Goal: Task Accomplishment & Management: Manage account settings

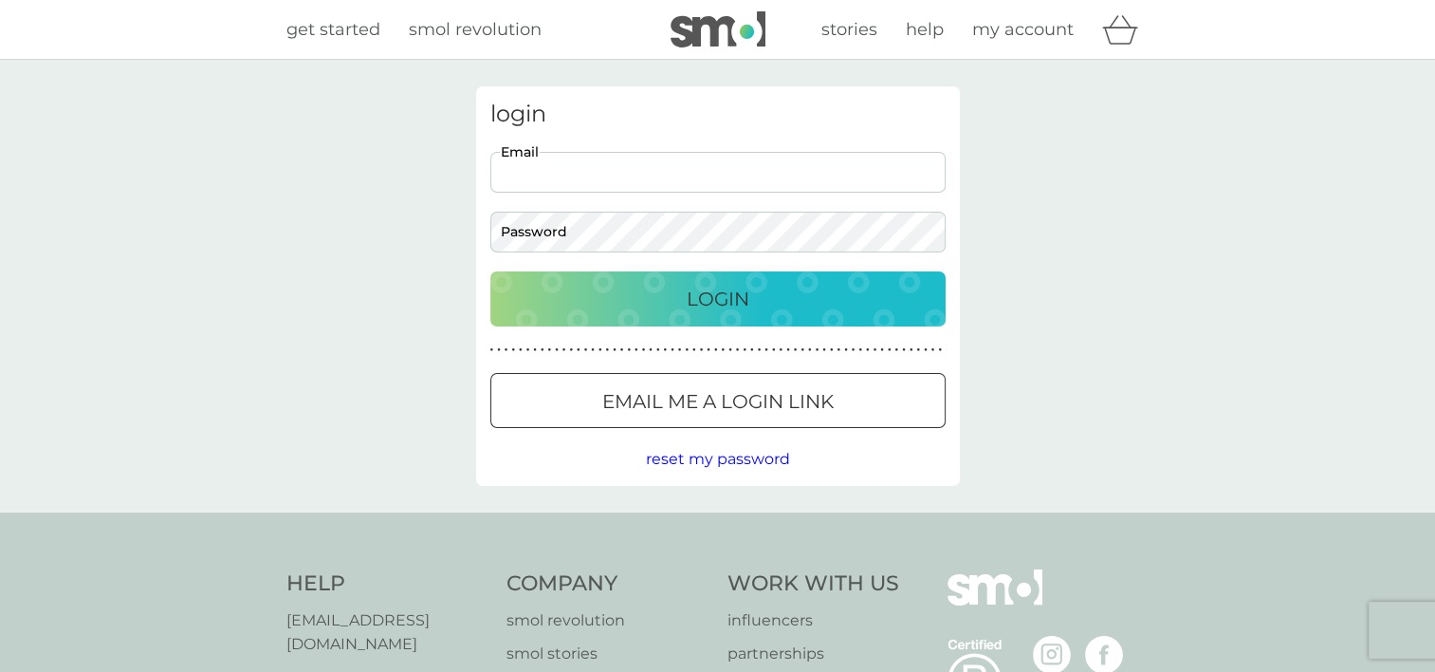
click at [551, 170] on input "Email" at bounding box center [717, 172] width 455 height 41
click at [710, 293] on p "Login" at bounding box center [718, 299] width 63 height 30
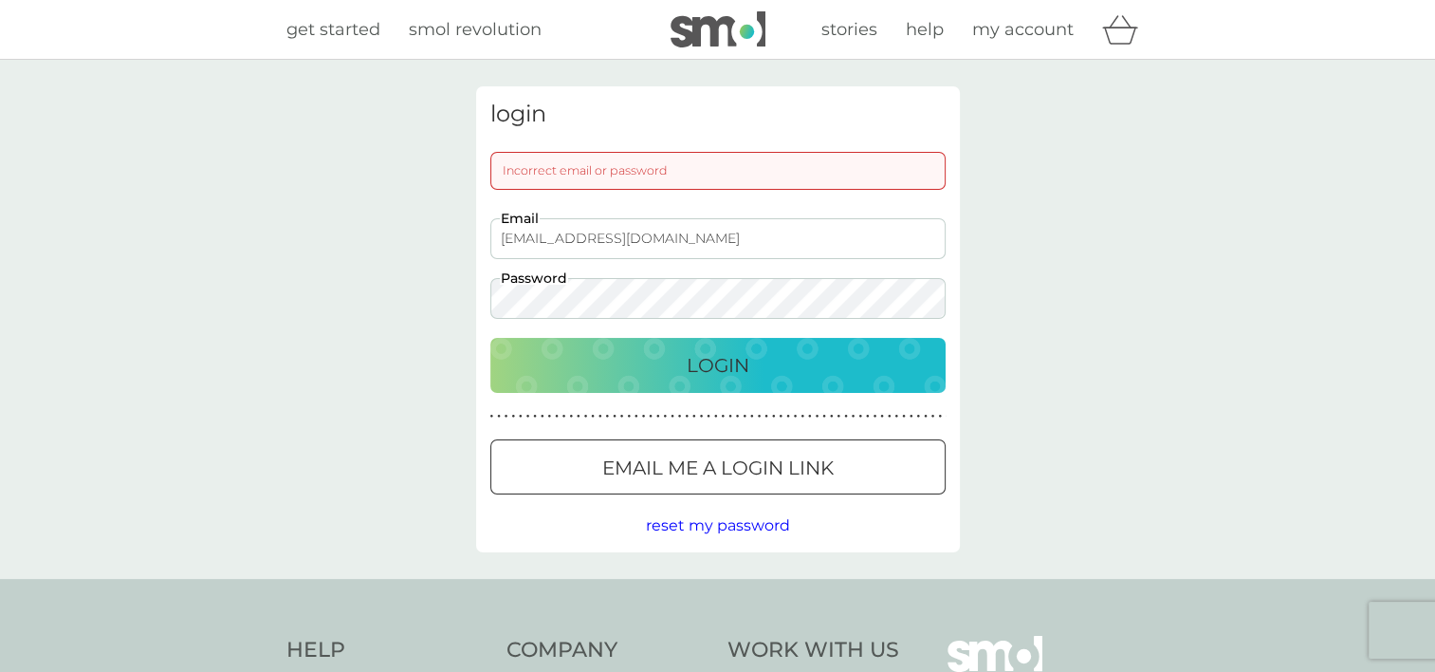
drag, startPoint x: 649, startPoint y: 238, endPoint x: 503, endPoint y: 228, distance: 146.5
click at [503, 228] on input "caroleroe@uwclub.net" at bounding box center [717, 238] width 455 height 41
type input "caroleroe1@gmail.com"
click at [472, 304] on div "login Incorrect email or password caroleroe1@gmail.com Email Password Login ● ●…" at bounding box center [718, 319] width 512 height 466
click at [699, 367] on p "Login" at bounding box center [718, 365] width 63 height 30
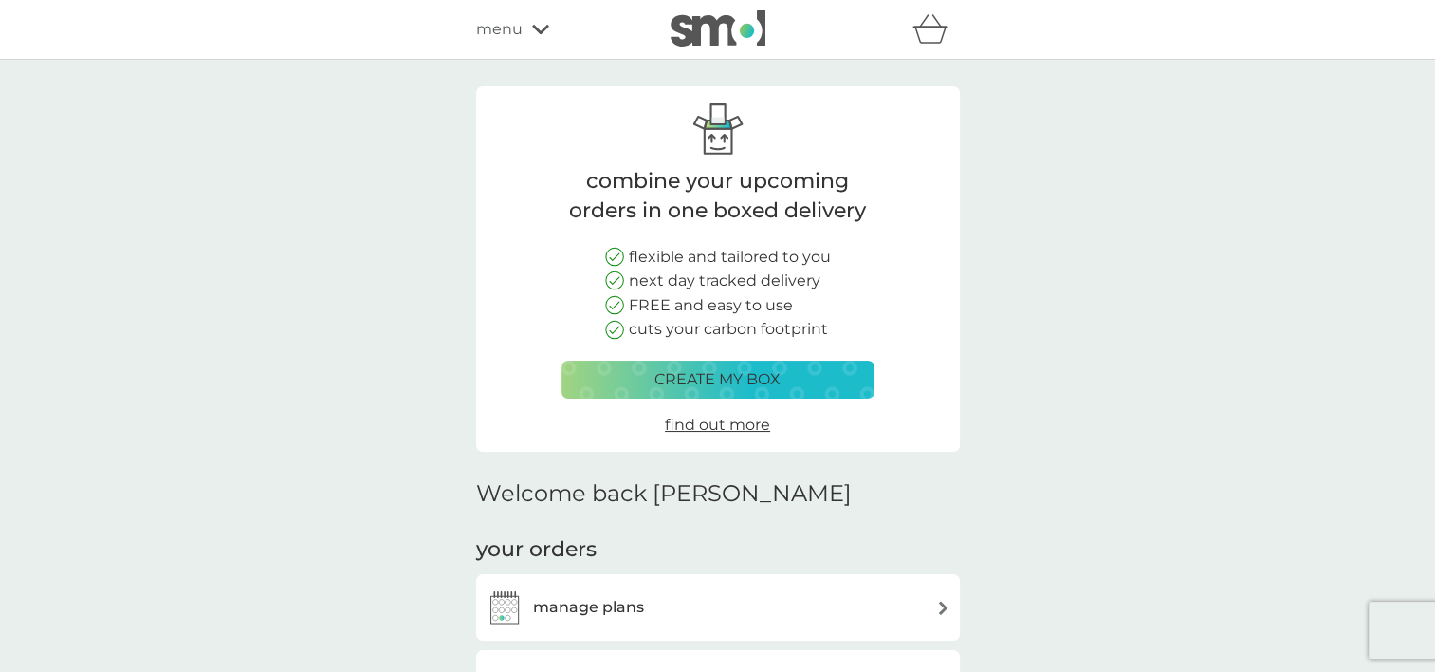
click at [539, 28] on icon at bounding box center [540, 29] width 17 height 11
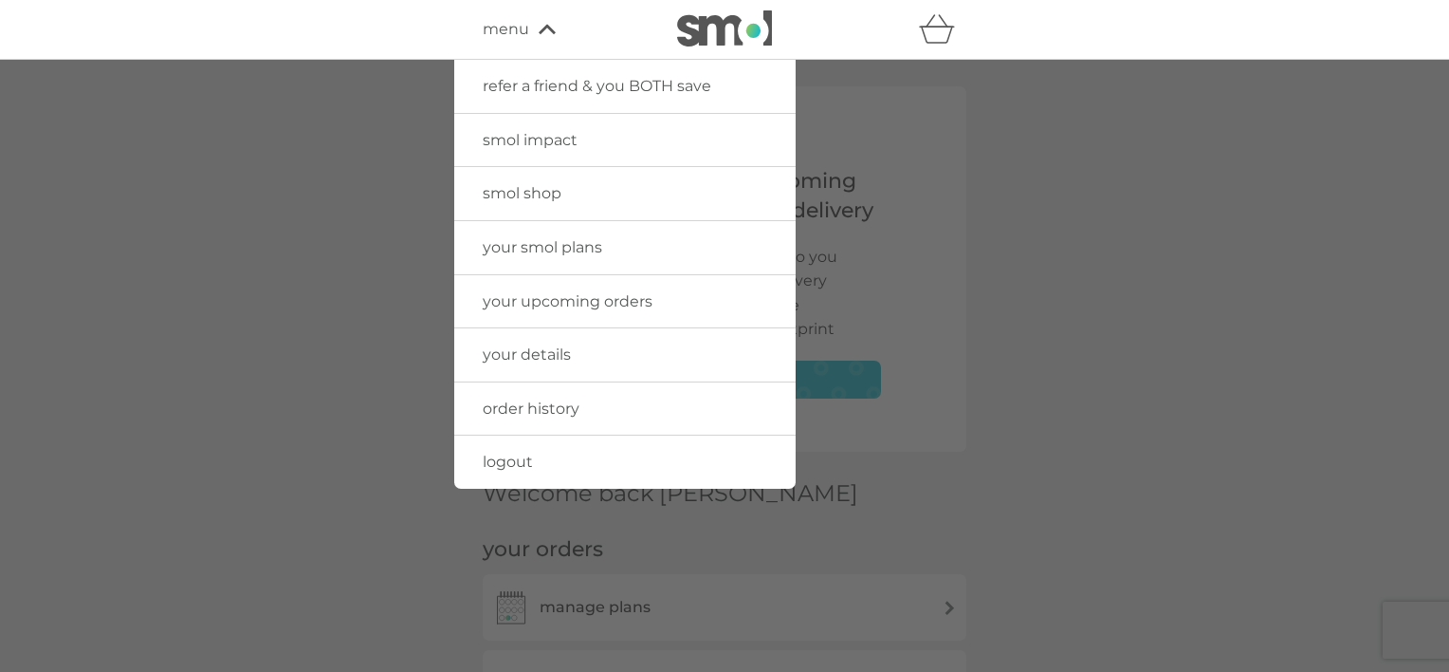
click at [507, 457] on span "logout" at bounding box center [508, 461] width 50 height 18
